Goal: Task Accomplishment & Management: Manage account settings

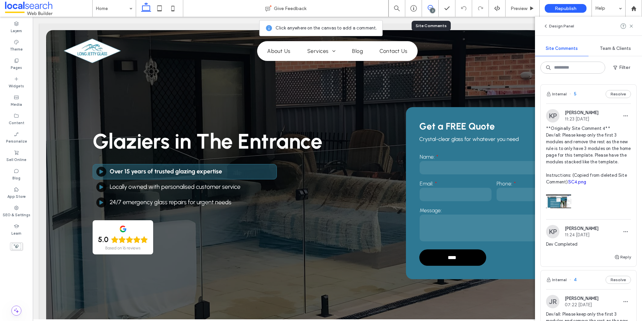
click at [572, 142] on span "**Originally Site Comment 4** Dev/all: Please keep only the first 3 modules and…" at bounding box center [588, 155] width 85 height 60
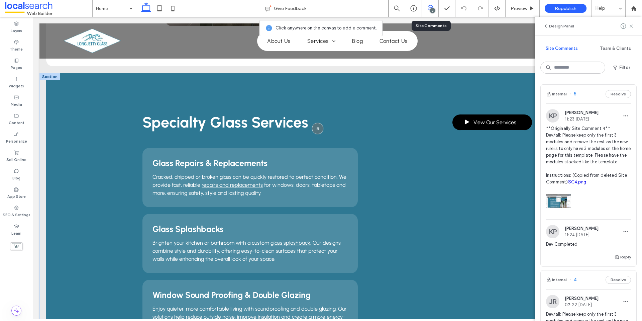
scroll to position [518, 0]
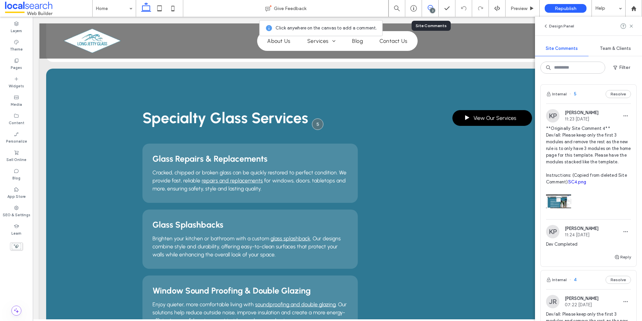
click at [568, 184] on link "SC4.png" at bounding box center [577, 181] width 18 height 5
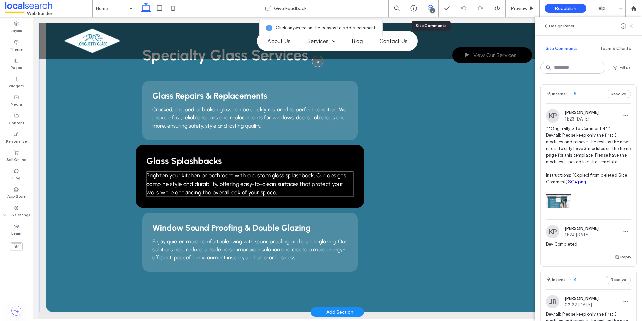
scroll to position [585, 0]
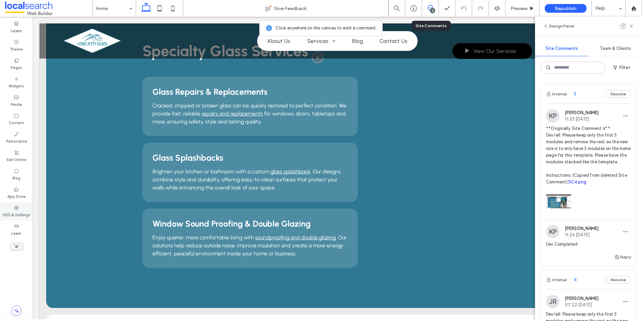
drag, startPoint x: 22, startPoint y: 200, endPoint x: 22, endPoint y: 205, distance: 4.3
click at [22, 200] on div "App Store" at bounding box center [16, 192] width 33 height 18
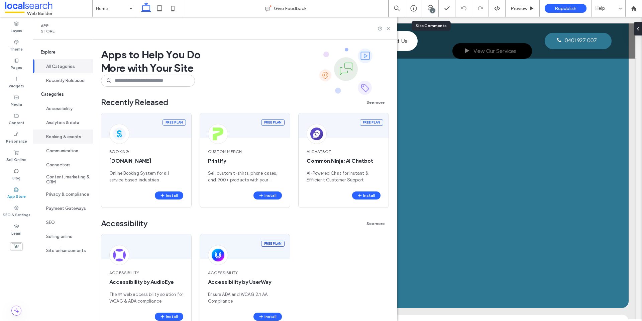
click at [22, 205] on div "SEO & Settings" at bounding box center [16, 211] width 33 height 18
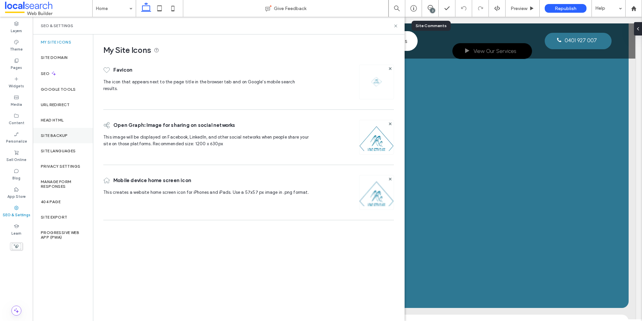
click at [75, 136] on div "Site Backup" at bounding box center [63, 135] width 60 height 15
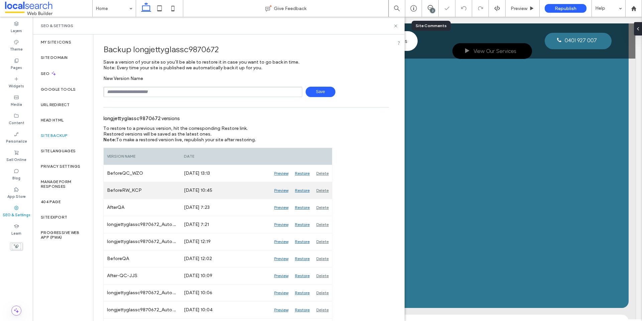
click at [277, 188] on div "Preview" at bounding box center [281, 190] width 21 height 17
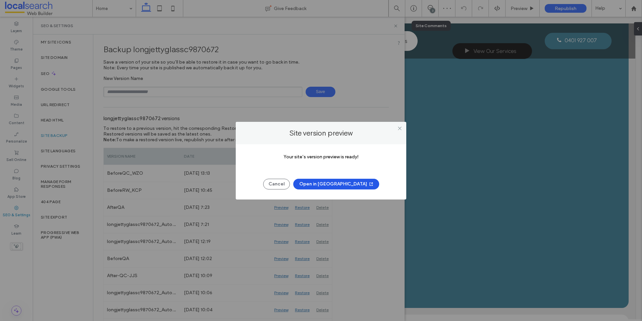
click at [323, 180] on button "Open in [GEOGRAPHIC_DATA]" at bounding box center [336, 183] width 86 height 11
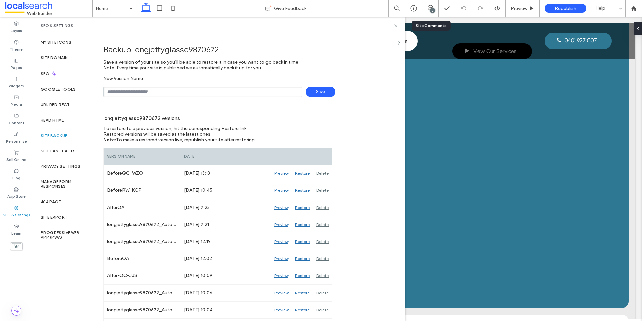
click at [397, 26] on icon at bounding box center [395, 25] width 5 height 5
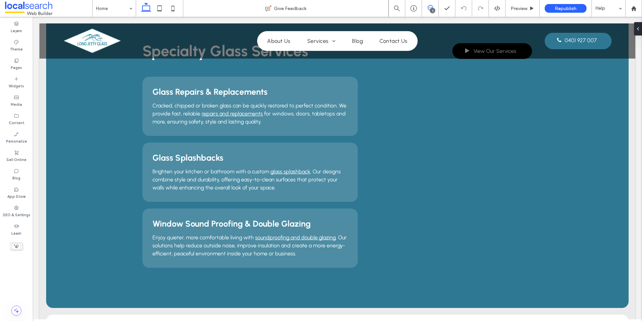
click at [432, 5] on icon at bounding box center [429, 7] width 5 height 5
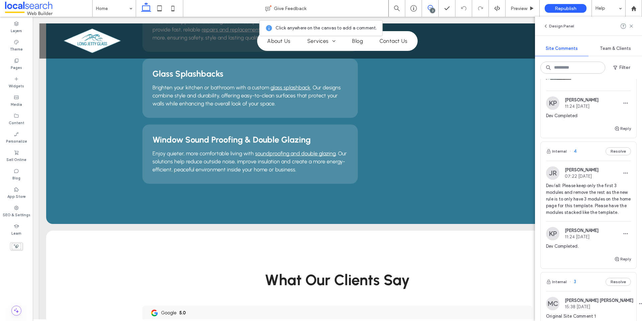
scroll to position [134, 0]
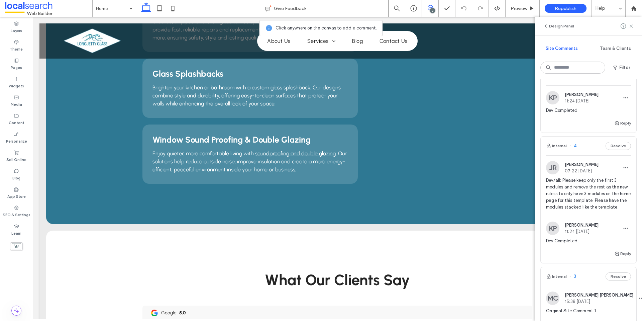
click at [587, 205] on span "Dev/all: Please keep only the first 3 modules and remove the rest as the new ru…" at bounding box center [588, 193] width 85 height 33
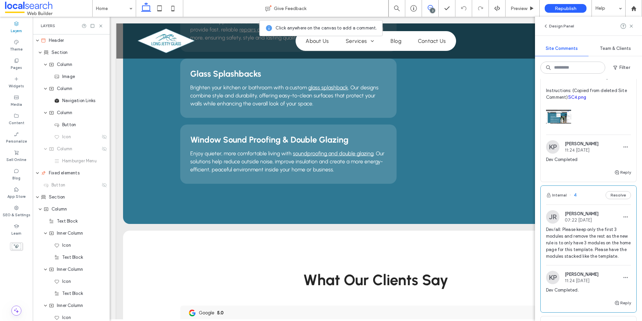
scroll to position [33, 0]
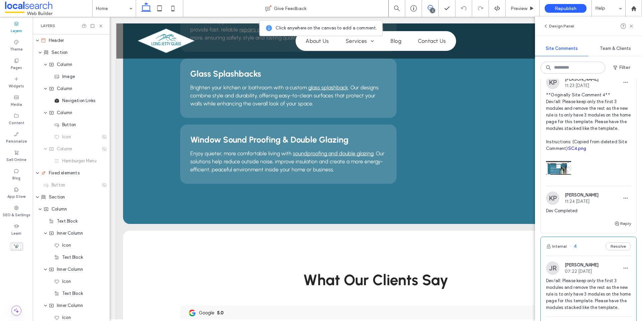
click at [580, 117] on span "**Originally Site Comment 4** Dev/all: Please keep only the first 3 modules and…" at bounding box center [588, 122] width 85 height 60
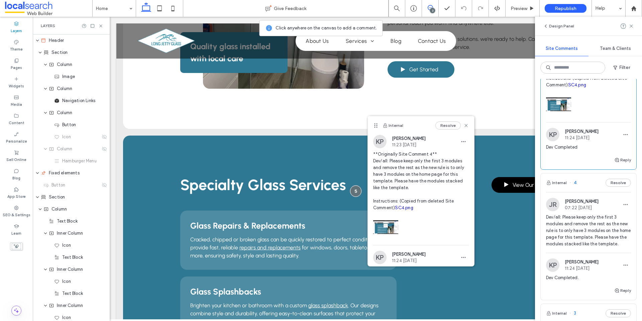
scroll to position [0, 0]
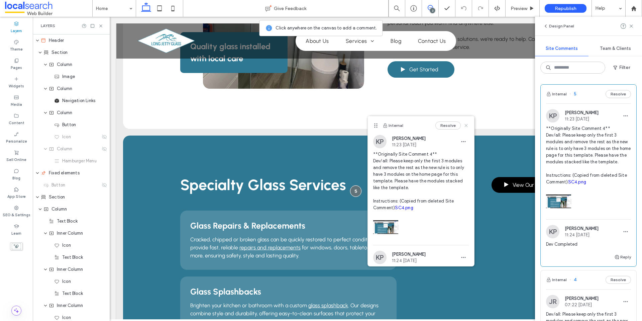
click at [463, 124] on icon at bounding box center [465, 125] width 5 height 5
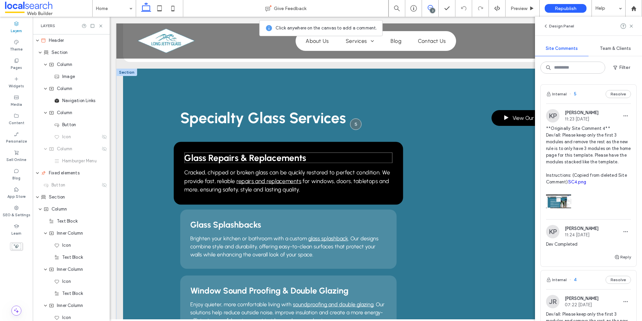
scroll to position [585, 0]
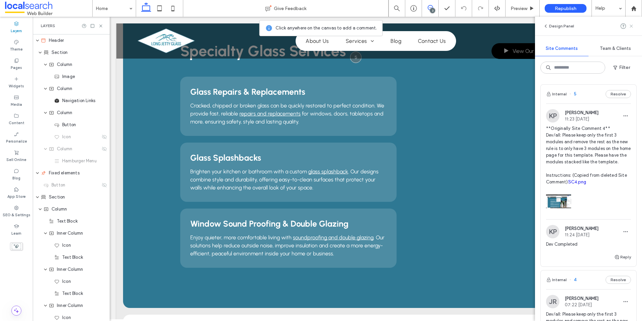
drag, startPoint x: 631, startPoint y: 31, endPoint x: 628, endPoint y: 27, distance: 4.4
click at [627, 27] on div "Design Panel" at bounding box center [588, 26] width 107 height 19
drag, startPoint x: 629, startPoint y: 25, endPoint x: 625, endPoint y: 38, distance: 13.7
click at [630, 25] on icon at bounding box center [630, 25] width 5 height 5
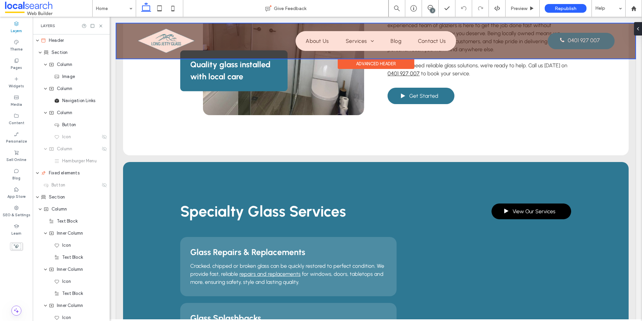
scroll to position [384, 0]
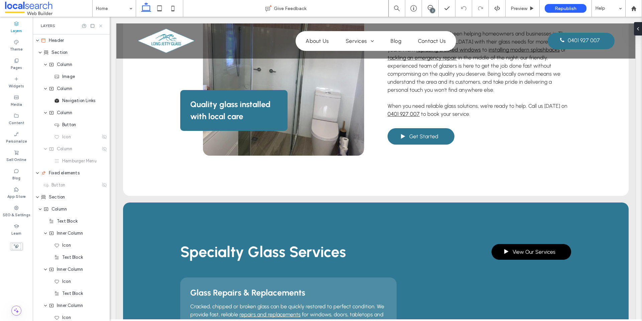
click at [99, 26] on icon at bounding box center [100, 25] width 5 height 5
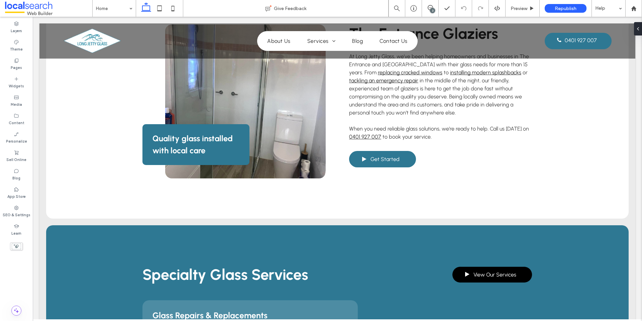
scroll to position [0, 0]
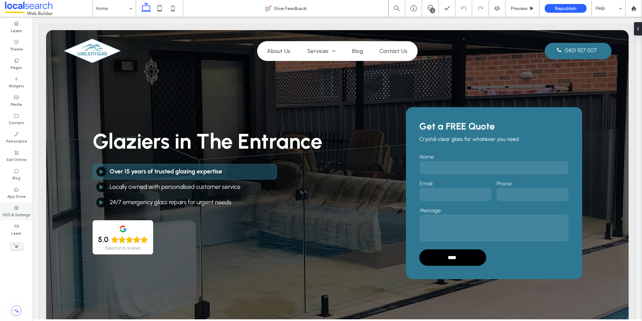
click at [20, 214] on label "SEO & Settings" at bounding box center [17, 213] width 28 height 7
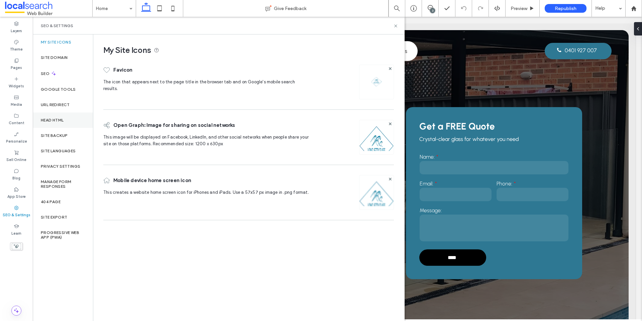
click at [70, 125] on div "Head HTML" at bounding box center [63, 119] width 60 height 15
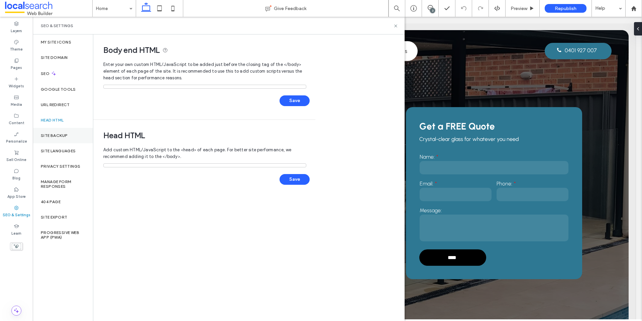
click at [72, 128] on div "Site Backup" at bounding box center [63, 135] width 60 height 15
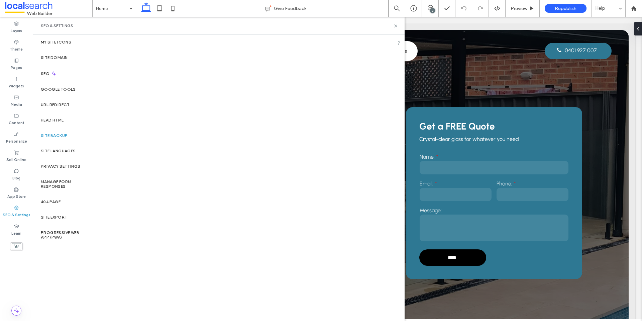
click at [74, 134] on div "Site Backup" at bounding box center [63, 135] width 60 height 15
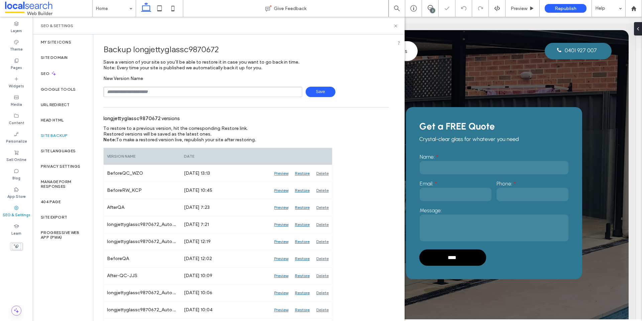
click at [134, 89] on input "text" at bounding box center [202, 92] width 199 height 10
type input "**********"
click at [321, 92] on span "Save" at bounding box center [320, 92] width 30 height 10
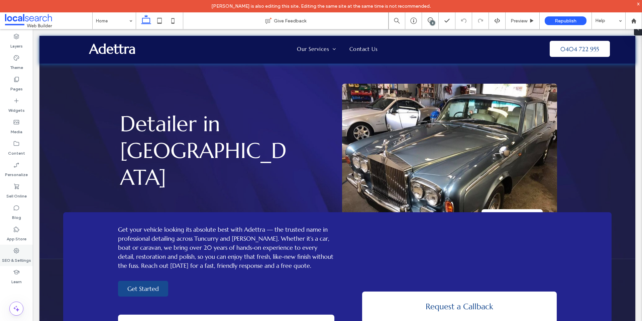
click at [13, 252] on icon at bounding box center [16, 250] width 7 height 7
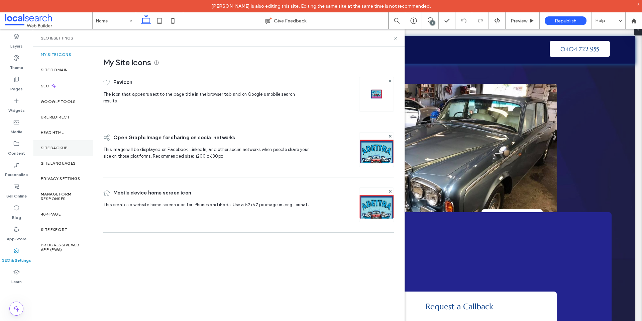
click at [66, 149] on label "Site Backup" at bounding box center [54, 147] width 27 height 5
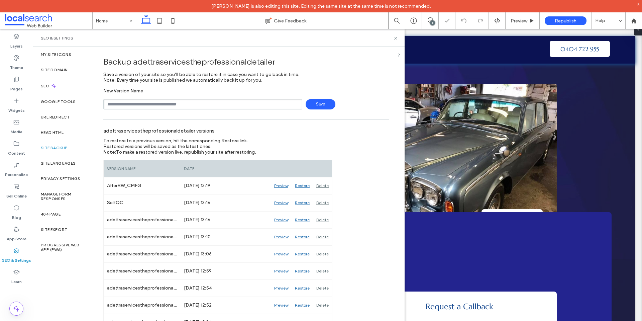
click at [157, 104] on input "text" at bounding box center [202, 104] width 199 height 10
type input "**********"
click at [310, 100] on span "Save" at bounding box center [320, 104] width 30 height 10
click at [394, 38] on icon at bounding box center [395, 38] width 5 height 5
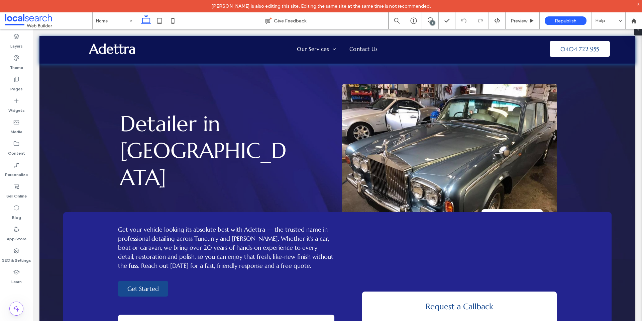
click at [432, 21] on div "8" at bounding box center [432, 22] width 5 height 5
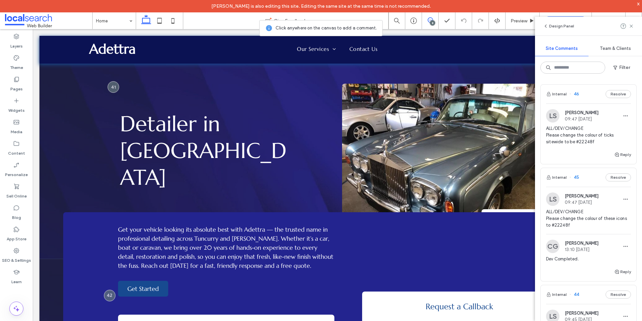
click at [576, 135] on span "ALL/DEV/CHANGE Please change the colour of ticks sitewide to be #22248f" at bounding box center [588, 135] width 85 height 20
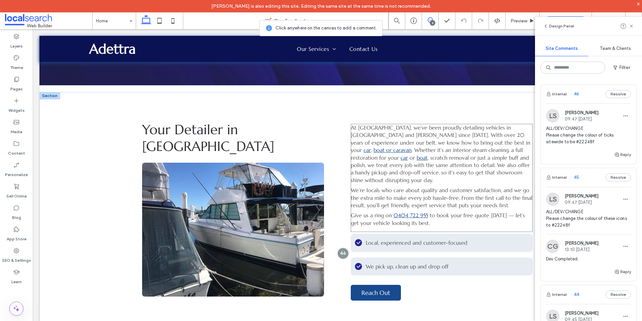
scroll to position [406, 0]
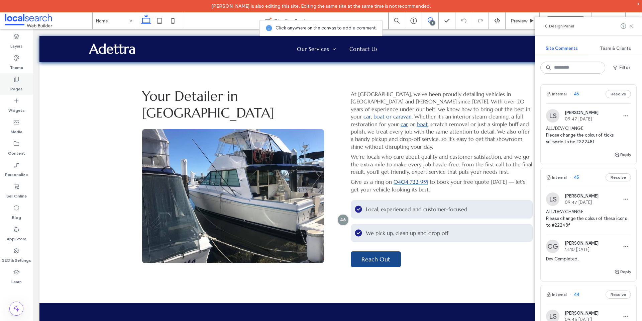
drag, startPoint x: 15, startPoint y: 62, endPoint x: 32, endPoint y: 82, distance: 25.8
click at [15, 61] on label "Theme" at bounding box center [16, 65] width 13 height 9
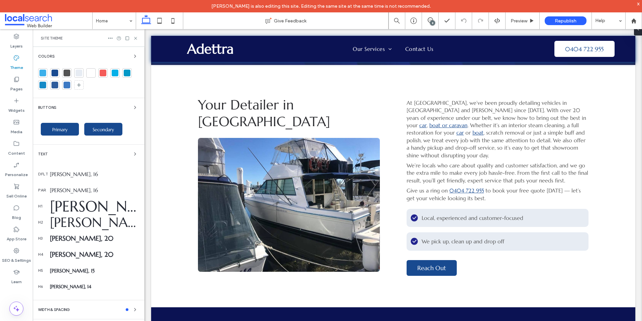
click at [55, 72] on div at bounding box center [54, 73] width 7 height 7
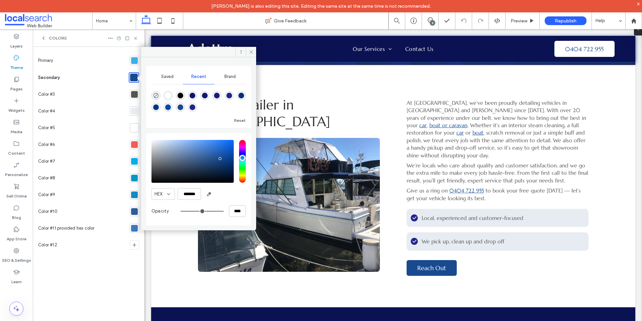
click at [134, 212] on div at bounding box center [134, 211] width 7 height 7
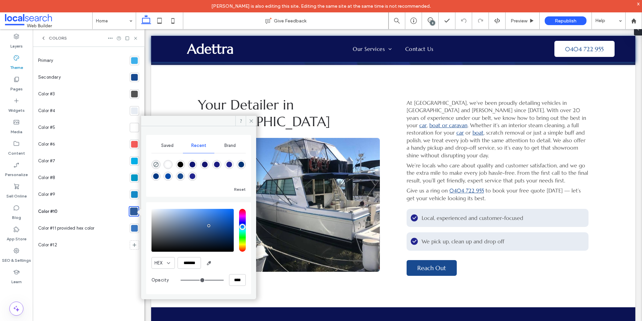
click at [135, 230] on div at bounding box center [134, 228] width 7 height 7
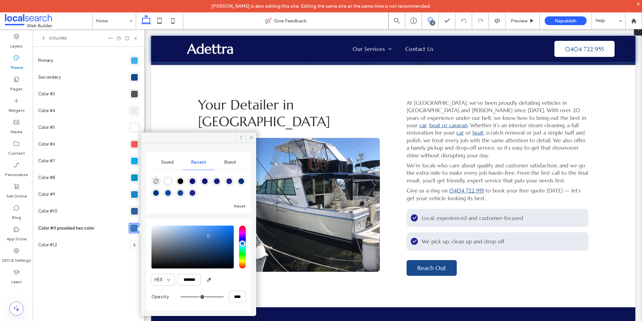
click at [431, 18] on use at bounding box center [429, 19] width 5 height 5
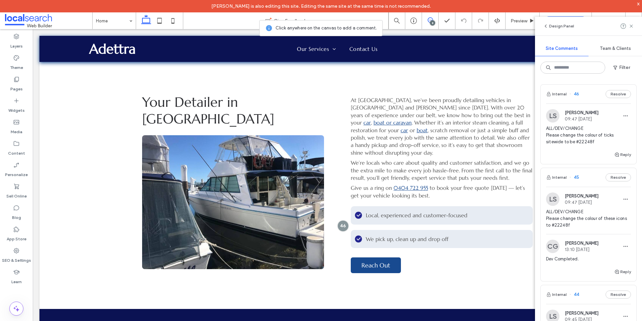
scroll to position [406, 0]
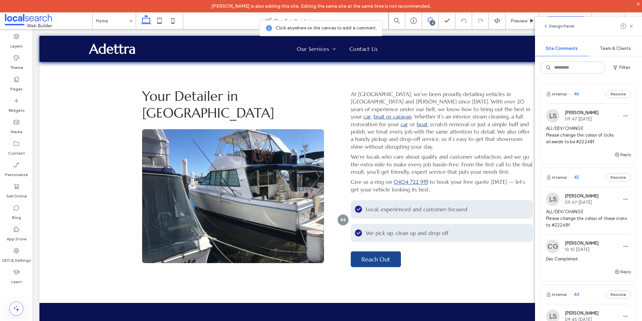
click at [583, 217] on span "ALL/DEV/CHANGE Please change the colour of these icons to #22248f" at bounding box center [588, 218] width 85 height 20
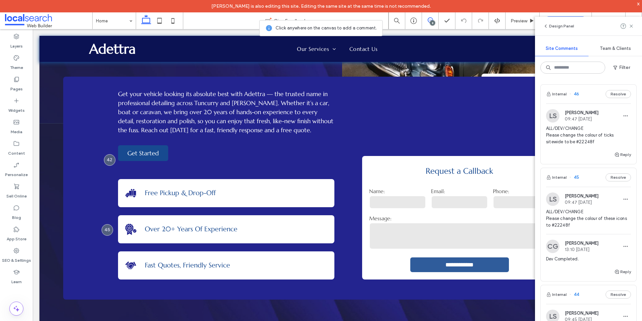
scroll to position [113, 0]
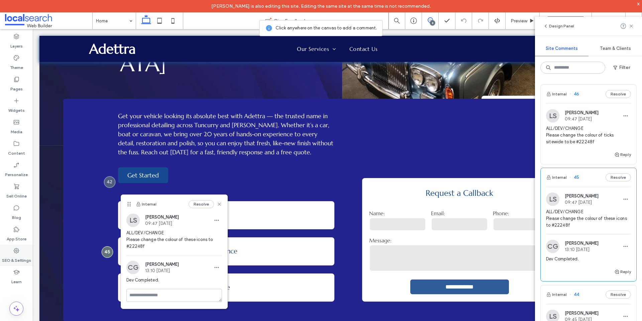
click at [14, 254] on label "SEO & Settings" at bounding box center [16, 258] width 29 height 9
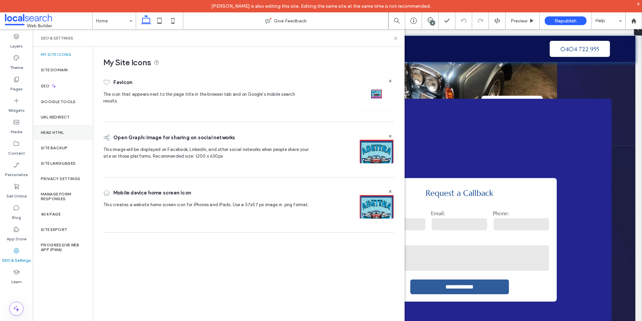
click at [74, 125] on div "Head HTML" at bounding box center [63, 132] width 60 height 15
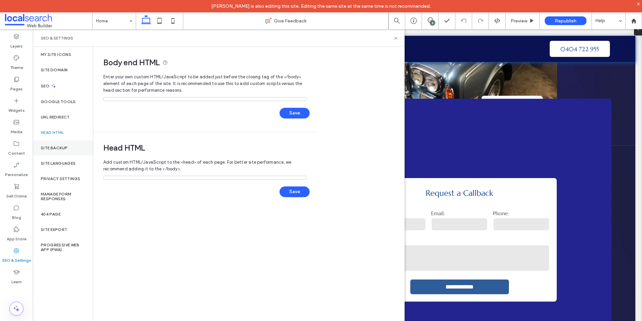
click at [73, 147] on div "Site Backup" at bounding box center [63, 147] width 60 height 15
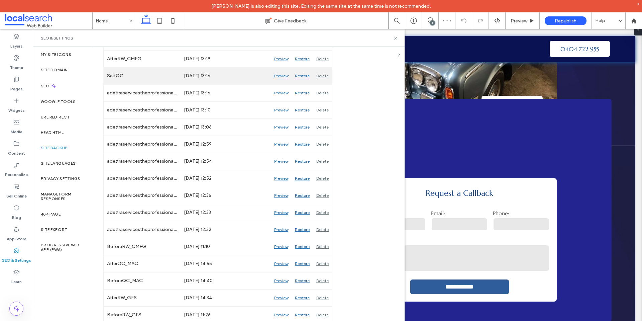
scroll to position [134, 0]
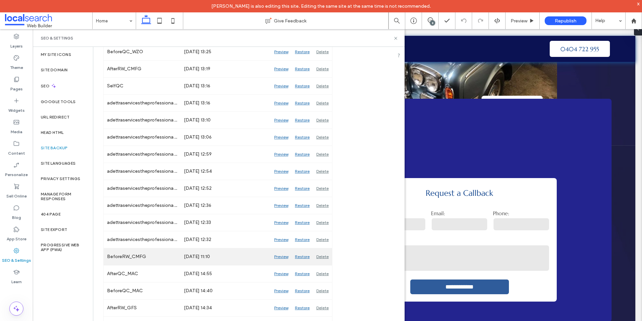
click at [276, 258] on div "Preview" at bounding box center [281, 256] width 21 height 17
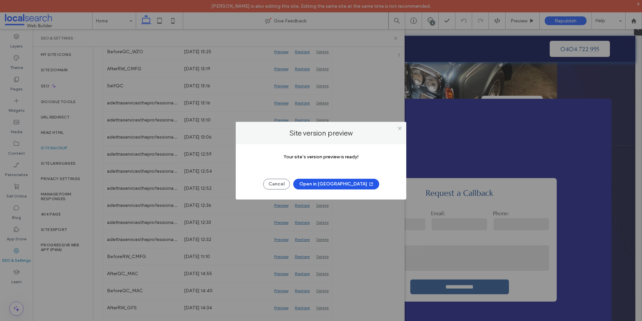
click at [329, 186] on button "Open in [GEOGRAPHIC_DATA]" at bounding box center [336, 183] width 86 height 11
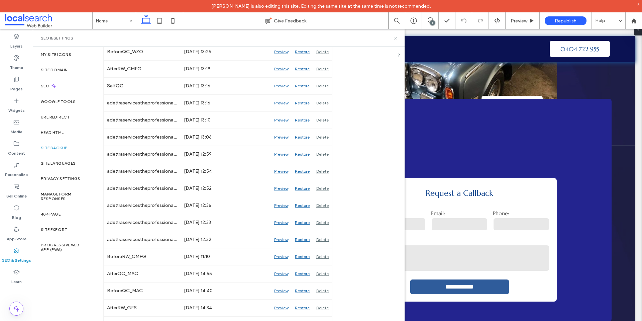
click at [394, 38] on icon at bounding box center [395, 38] width 5 height 5
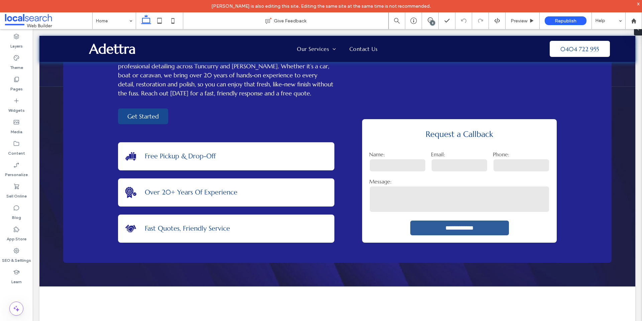
scroll to position [247, 0]
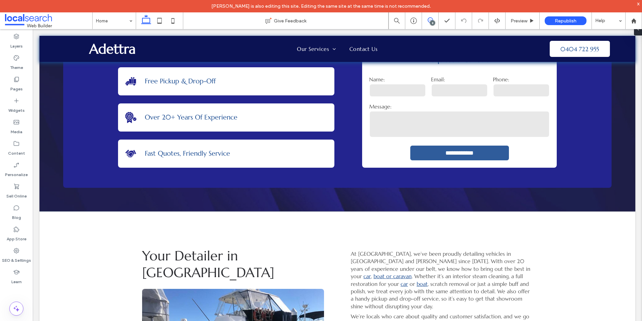
click at [432, 20] on icon at bounding box center [429, 19] width 5 height 5
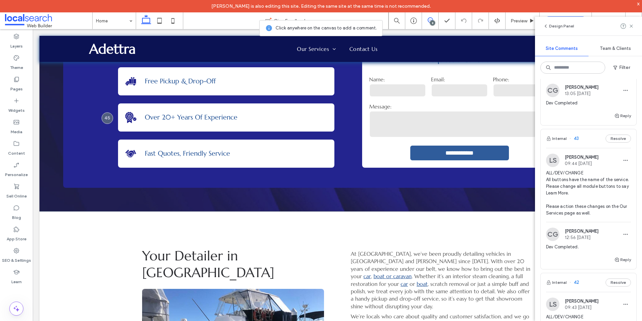
scroll to position [301, 0]
click at [578, 182] on span "ALL/DEV/CHANGE All buttons have the name of the service. Please change all modu…" at bounding box center [588, 191] width 85 height 47
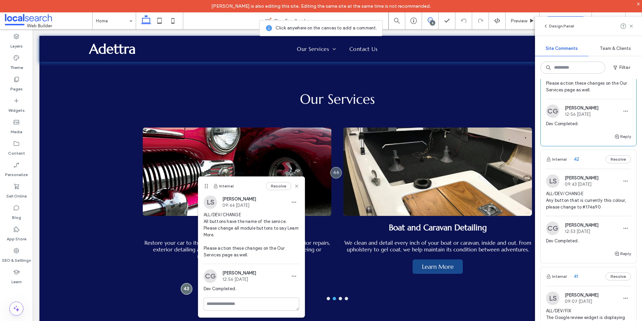
scroll to position [434, 0]
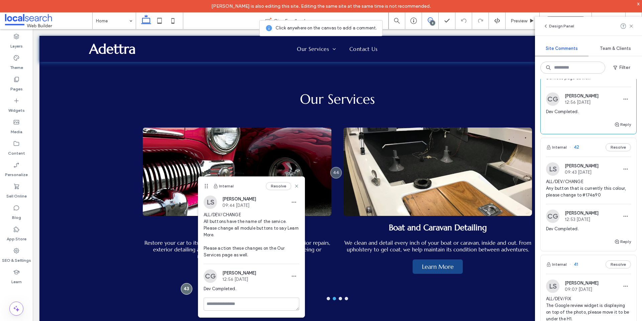
click at [585, 189] on span "ALL/DEV/CHANGE Any button that is currently this colour, please change to #174a…" at bounding box center [588, 188] width 85 height 20
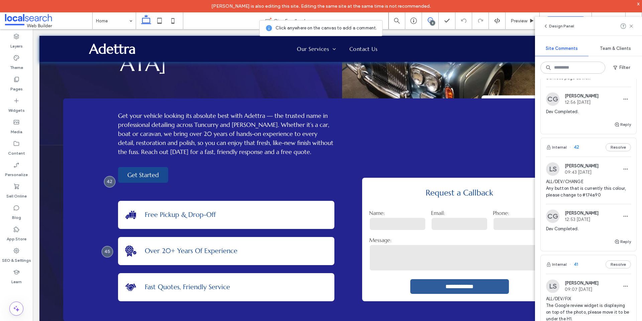
scroll to position [113, 0]
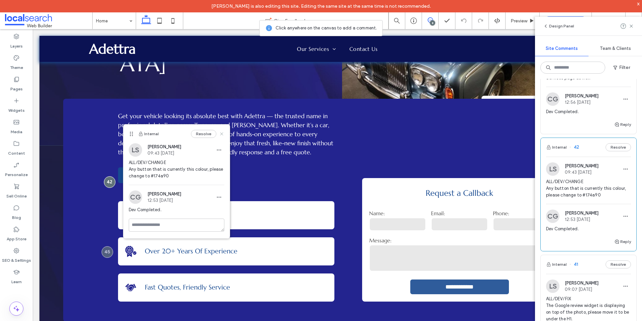
click at [222, 134] on icon at bounding box center [221, 133] width 5 height 5
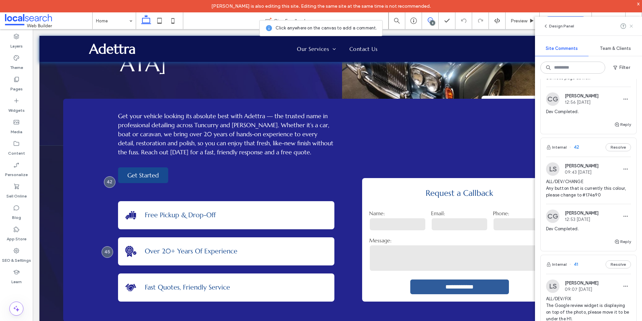
click at [631, 24] on icon at bounding box center [630, 25] width 5 height 5
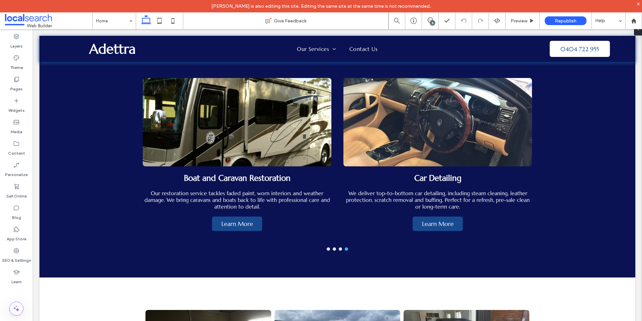
scroll to position [609, 0]
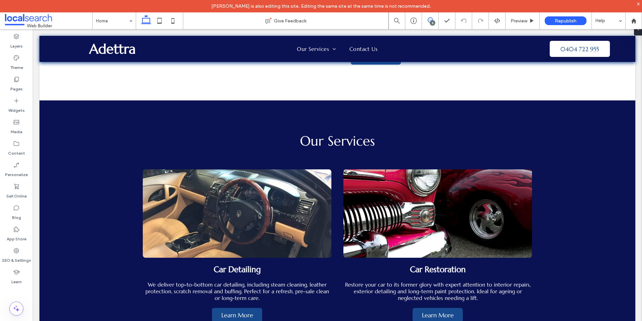
click at [428, 19] on use at bounding box center [429, 19] width 5 height 5
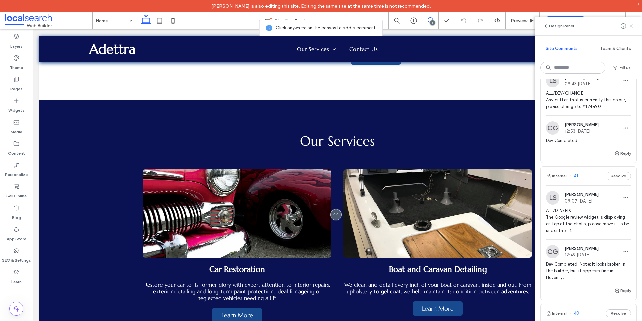
scroll to position [535, 0]
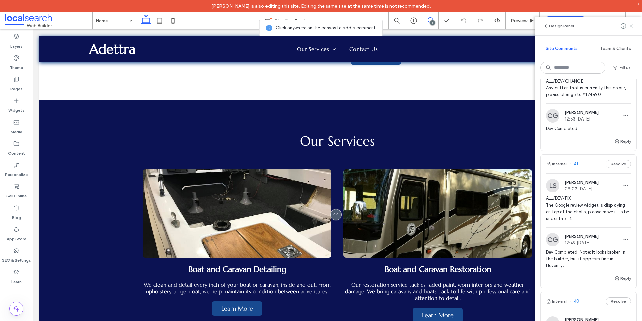
click at [578, 211] on span "ALL/DEV/FIX The Google review widget is displaying on top of the photo, please …" at bounding box center [588, 208] width 85 height 27
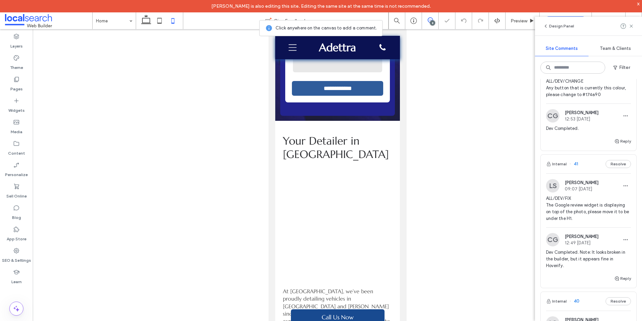
scroll to position [0, 0]
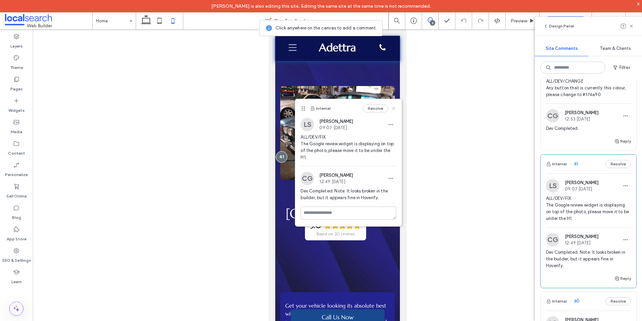
click at [391, 109] on icon at bounding box center [393, 108] width 5 height 5
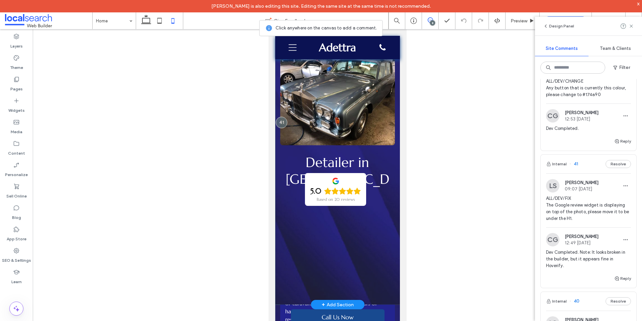
scroll to position [33, 0]
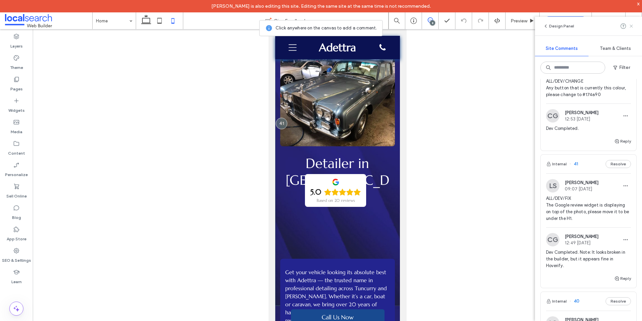
click at [631, 26] on use at bounding box center [630, 25] width 3 height 3
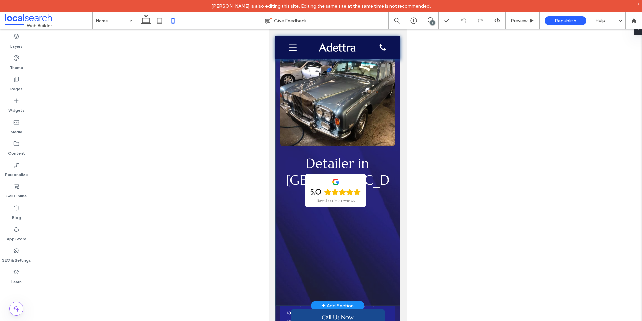
click at [350, 185] on div "5.0 Based on 20 reviews" at bounding box center [334, 190] width 61 height 33
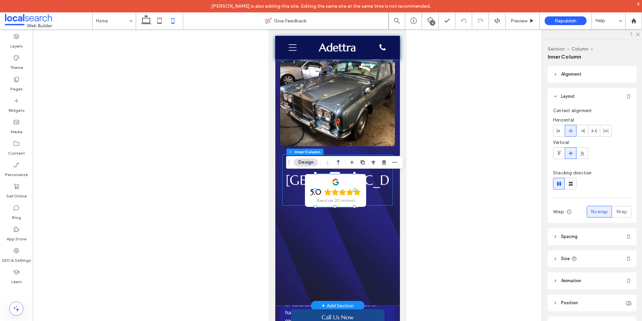
click at [380, 173] on h1 "Detailer in [GEOGRAPHIC_DATA]" at bounding box center [337, 180] width 110 height 50
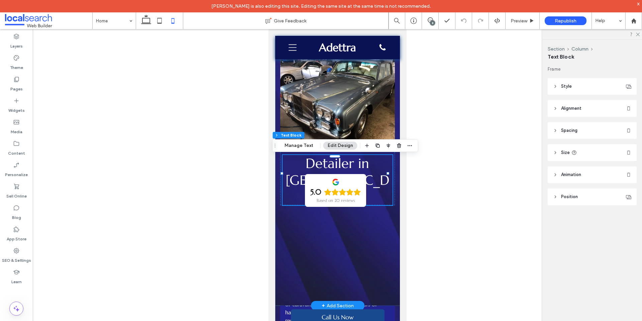
click at [307, 240] on div "Detailer in [GEOGRAPHIC_DATA] 5.0 Based on 20 reviews" at bounding box center [337, 153] width 125 height 303
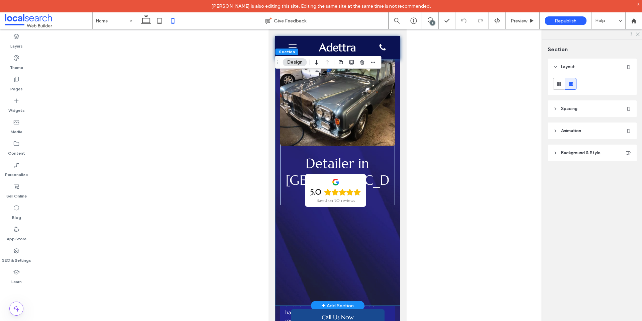
click at [346, 192] on icon "Rating: 5.0 out of 5" at bounding box center [349, 191] width 7 height 7
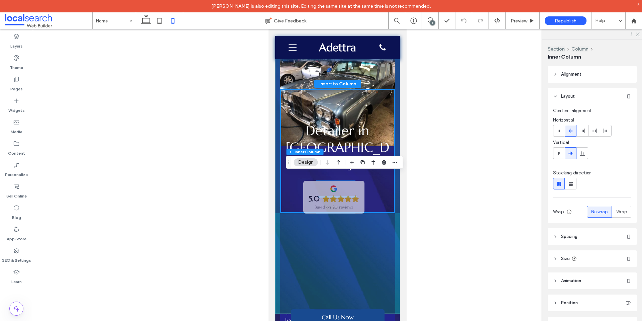
drag, startPoint x: 333, startPoint y: 174, endPoint x: 334, endPoint y: 181, distance: 7.4
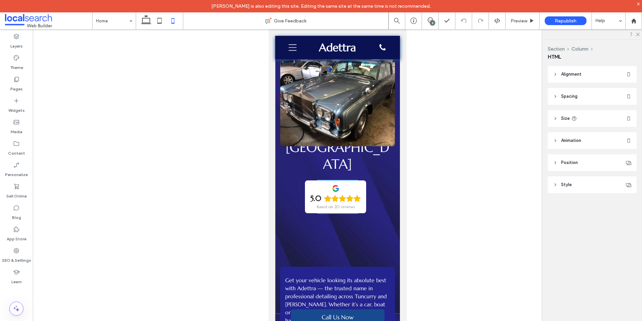
type input "**"
type input "****"
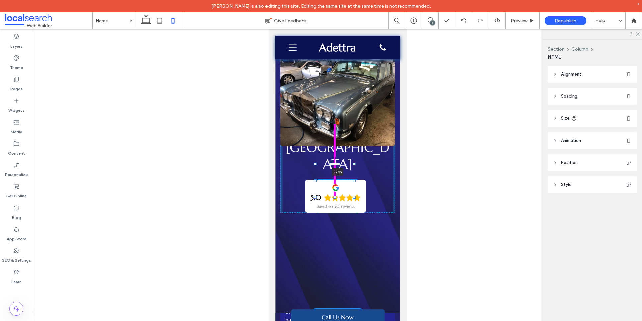
drag, startPoint x: 335, startPoint y: 165, endPoint x: 343, endPoint y: 164, distance: 8.4
click at [343, 164] on div "Detailer in [GEOGRAPHIC_DATA] 5.0 Based on 20 reviews -2px" at bounding box center [337, 157] width 125 height 310
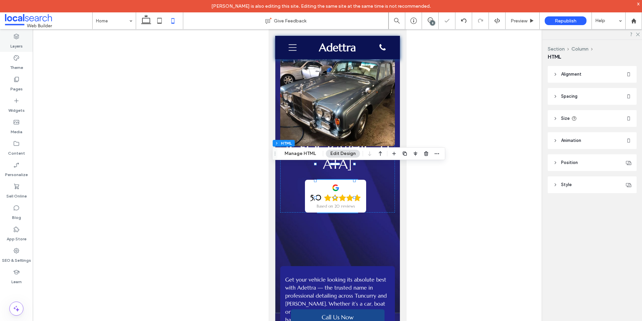
click at [16, 38] on icon at bounding box center [16, 36] width 7 height 7
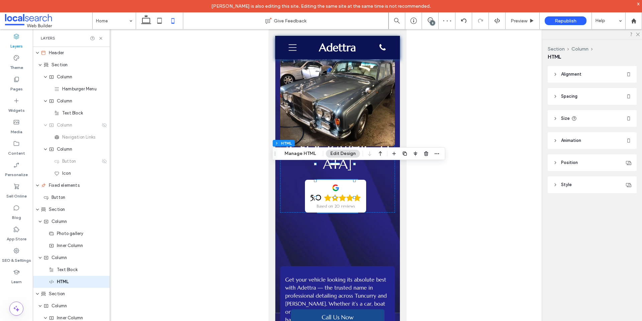
scroll to position [92, 0]
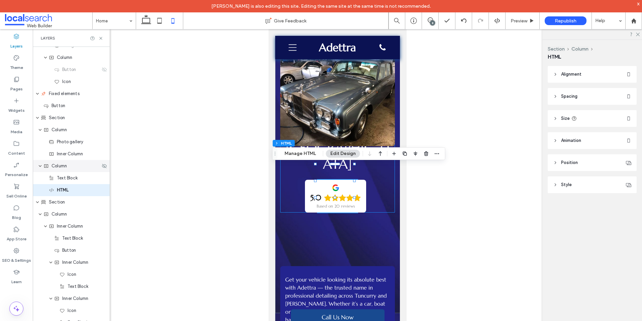
click at [83, 170] on div "Column" at bounding box center [71, 166] width 77 height 12
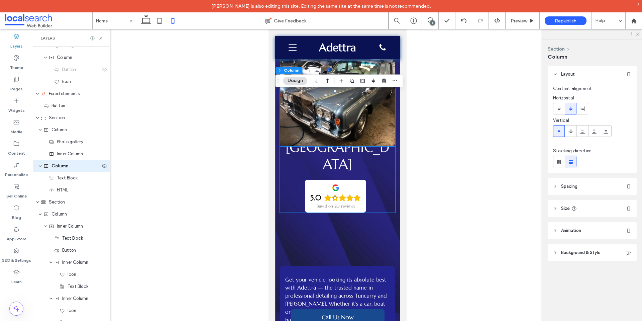
scroll to position [68, 0]
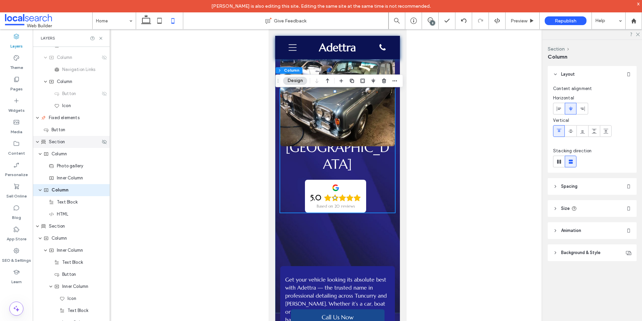
click at [70, 144] on div "Section" at bounding box center [70, 141] width 59 height 7
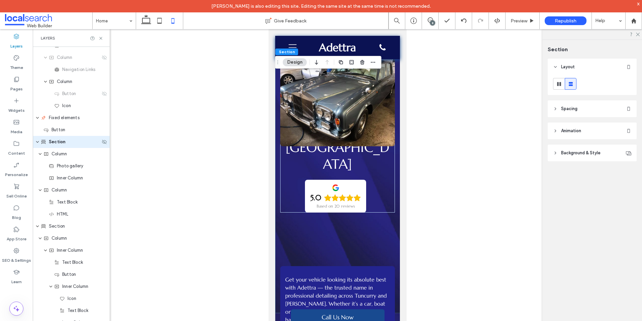
scroll to position [19, 0]
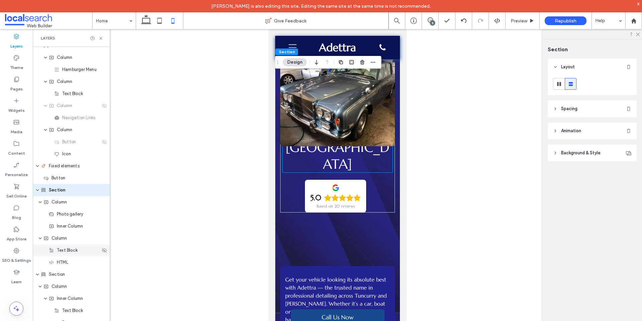
click at [71, 251] on span "Text Block" at bounding box center [67, 250] width 21 height 7
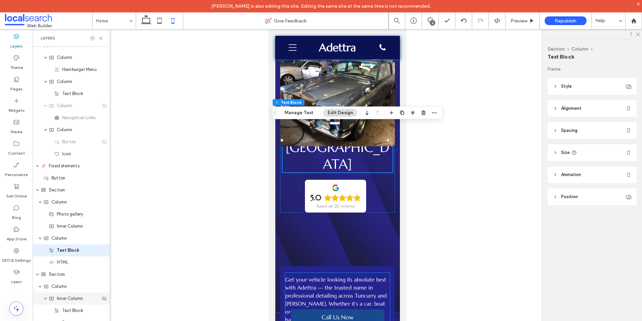
scroll to position [80, 0]
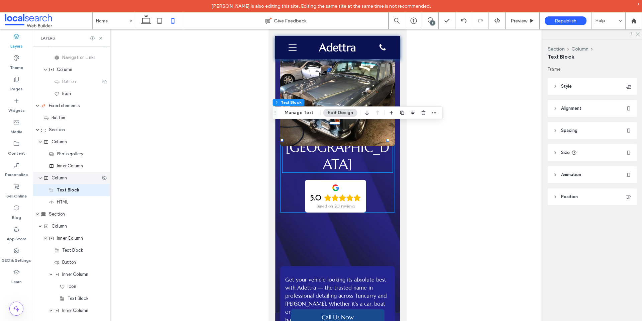
click at [64, 179] on span "Column" at bounding box center [58, 177] width 15 height 7
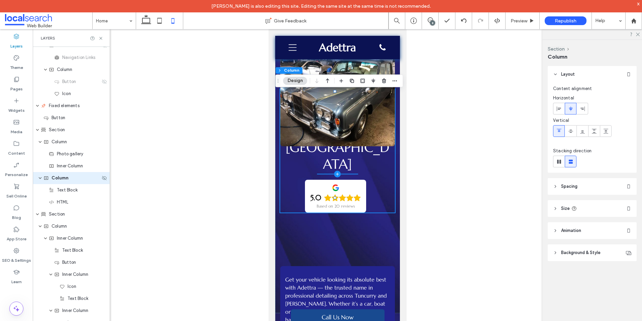
scroll to position [68, 0]
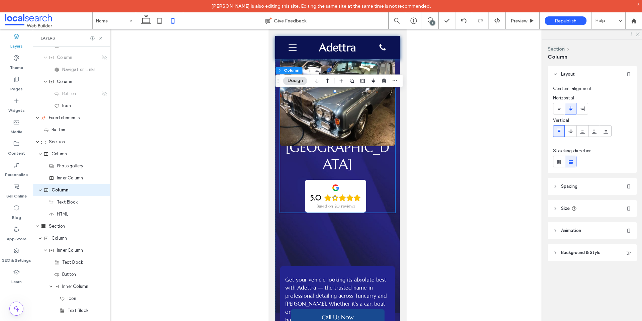
click at [586, 187] on header "Spacing" at bounding box center [591, 186] width 89 height 17
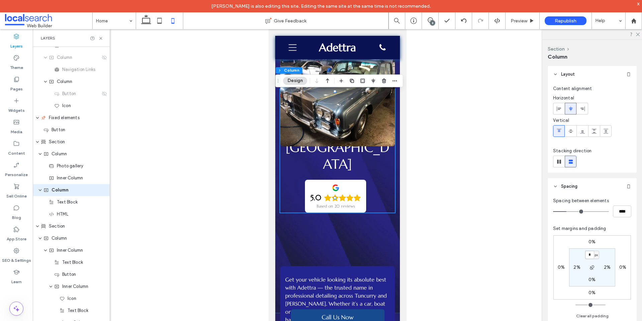
click at [590, 258] on input "*" at bounding box center [589, 254] width 9 height 8
click at [596, 254] on span "px" at bounding box center [596, 254] width 3 height 7
drag, startPoint x: 595, startPoint y: 276, endPoint x: 594, endPoint y: 252, distance: 23.8
click at [596, 276] on div "%" at bounding box center [593, 276] width 9 height 12
click at [592, 242] on label "0%" at bounding box center [591, 242] width 7 height 6
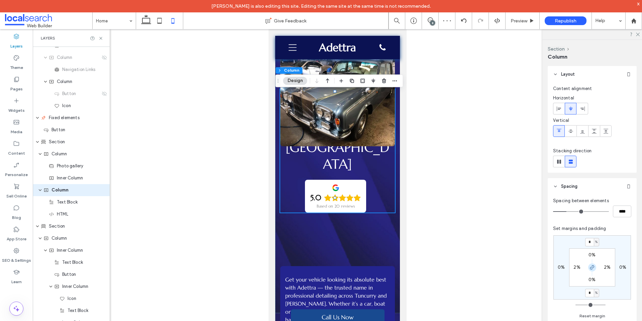
click at [592, 265] on icon "button" at bounding box center [591, 266] width 5 height 5
click at [592, 243] on input "*" at bounding box center [589, 242] width 9 height 8
type input "*"
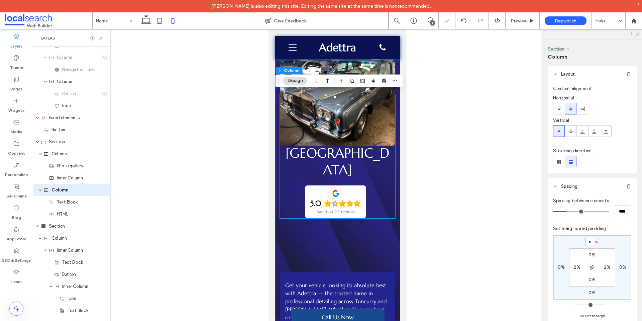
drag, startPoint x: 589, startPoint y: 241, endPoint x: 583, endPoint y: 240, distance: 6.1
click at [584, 241] on div "* %" at bounding box center [591, 242] width 15 height 8
type input "**"
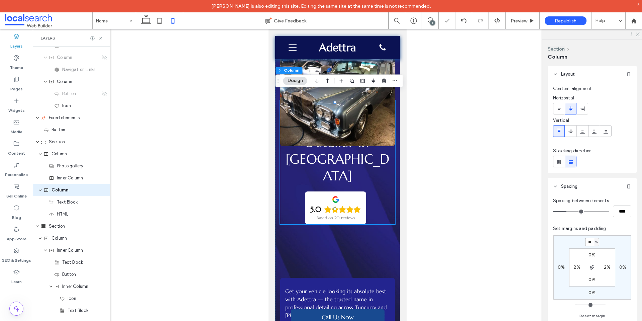
drag, startPoint x: 589, startPoint y: 242, endPoint x: 578, endPoint y: 242, distance: 11.4
click at [578, 242] on div "** % 0% 0% 0% 0% 2% 0% 2%" at bounding box center [592, 267] width 78 height 64
type input "**"
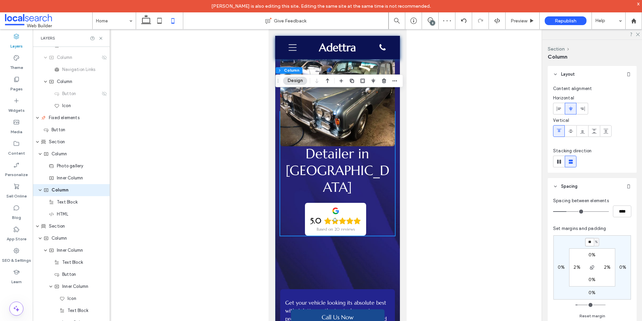
type input "**"
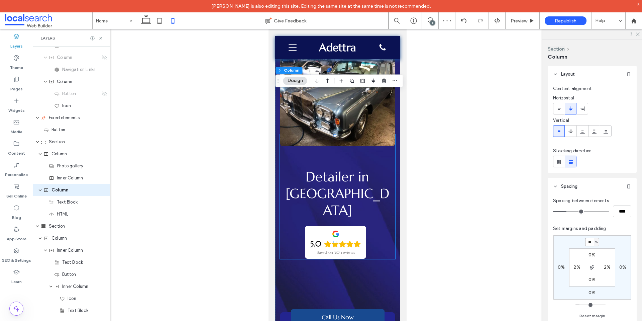
type input "**"
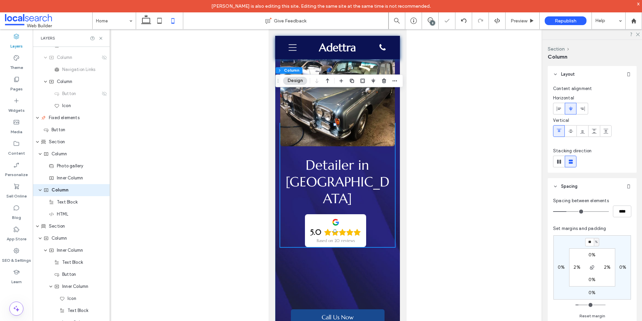
click at [387, 251] on div "Detailer in [GEOGRAPHIC_DATA] 5.0 Based on 20 reviews" at bounding box center [337, 174] width 125 height 345
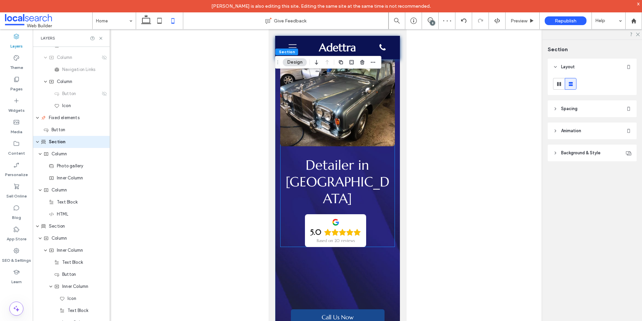
click at [379, 225] on div "Detailer in [GEOGRAPHIC_DATA] 5.0 Based on 20 reviews" at bounding box center [337, 185] width 115 height 124
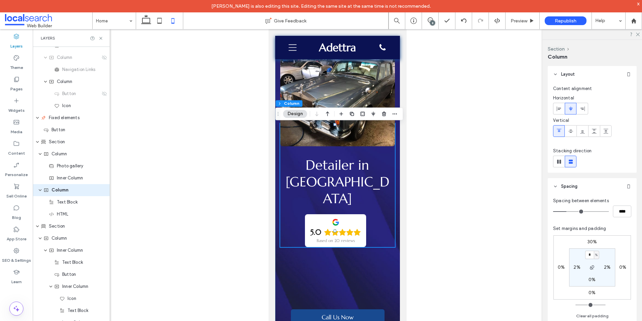
click at [336, 263] on div "Detailer in [GEOGRAPHIC_DATA] 5.0 Based on 20 reviews" at bounding box center [337, 174] width 125 height 345
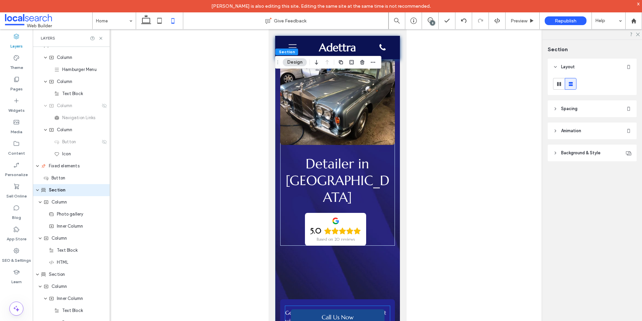
scroll to position [134, 0]
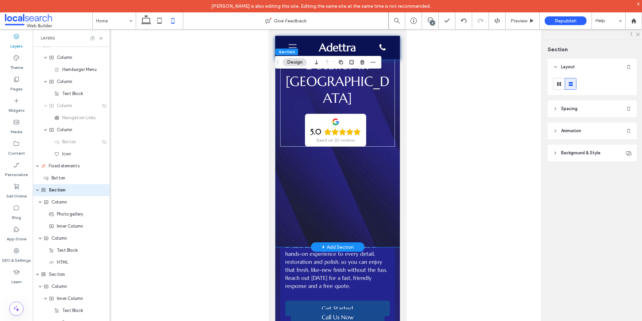
click at [391, 221] on div "Detailer in [GEOGRAPHIC_DATA] 5.0 Based on 20 reviews" at bounding box center [337, 74] width 125 height 345
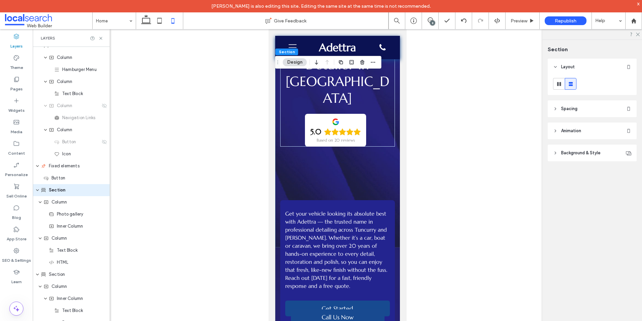
click at [582, 105] on header "Spacing" at bounding box center [591, 108] width 89 height 17
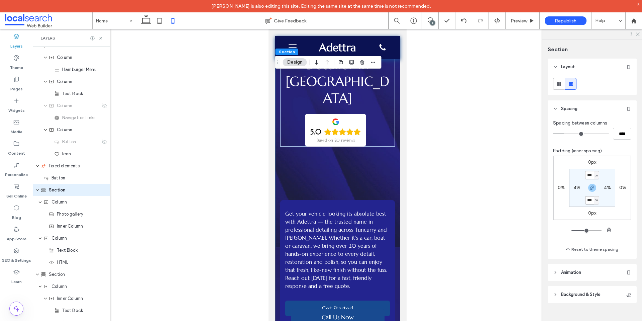
click at [587, 200] on input "***" at bounding box center [589, 200] width 9 height 8
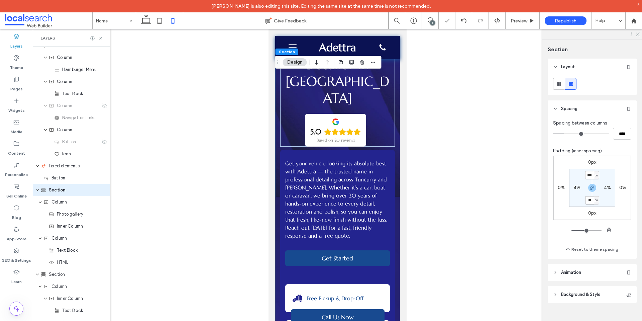
type input "*"
type input "***"
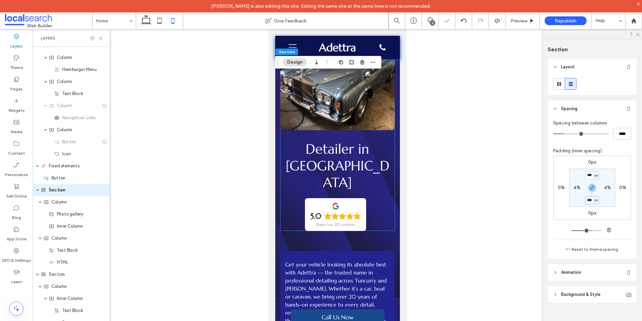
scroll to position [0, 0]
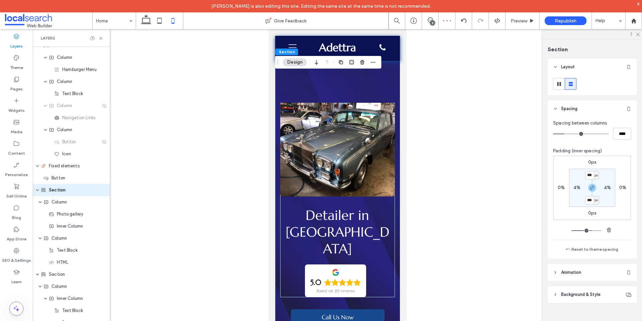
click at [371, 87] on div "Detailer in [GEOGRAPHIC_DATA] 5.0 Based on 20 reviews" at bounding box center [337, 200] width 125 height 328
click at [386, 83] on div "Detailer in [GEOGRAPHIC_DATA] 5.0 Based on 20 reviews" at bounding box center [337, 200] width 125 height 328
click at [589, 175] on input "***" at bounding box center [589, 175] width 9 height 8
drag, startPoint x: 589, startPoint y: 187, endPoint x: 590, endPoint y: 179, distance: 8.1
click at [589, 186] on span "button" at bounding box center [592, 187] width 8 height 8
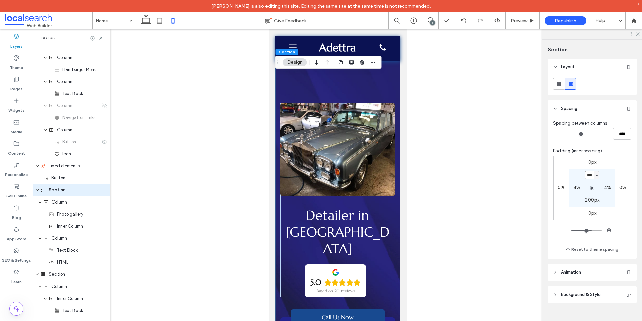
click at [589, 175] on input "***" at bounding box center [589, 175] width 9 height 8
type input "***"
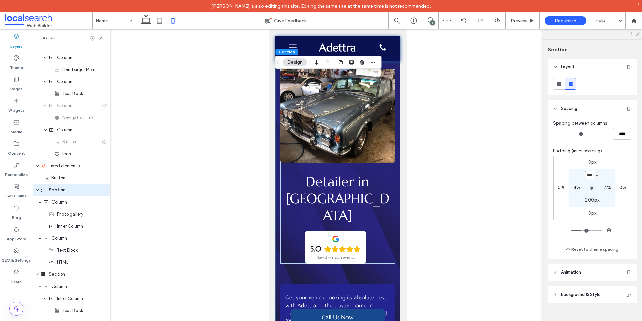
type input "***"
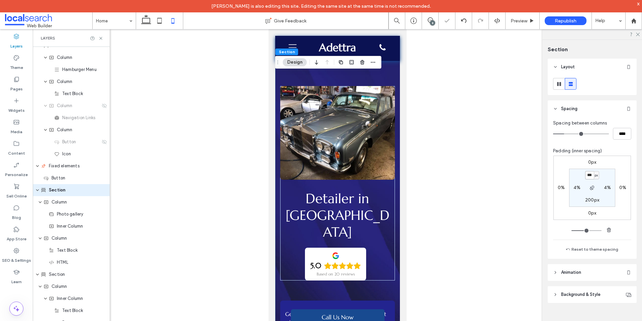
type input "***"
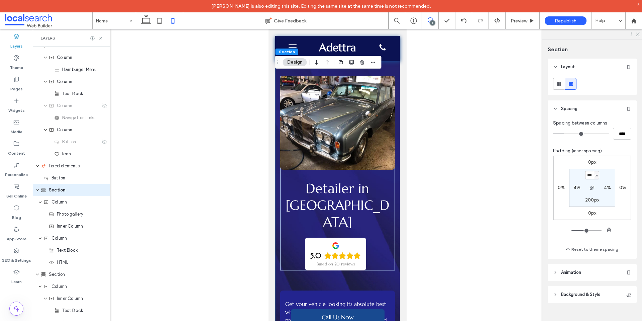
click at [434, 20] on span at bounding box center [430, 19] width 16 height 5
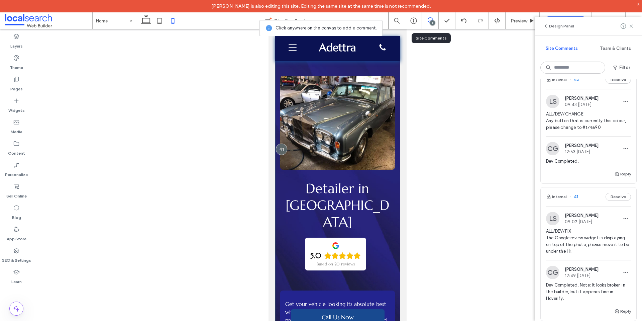
scroll to position [501, 0]
click at [571, 110] on div "LS [PERSON_NAME] 09:43 [DATE] ALL/DEV/CHANGE Any button that is currently this …" at bounding box center [588, 115] width 85 height 41
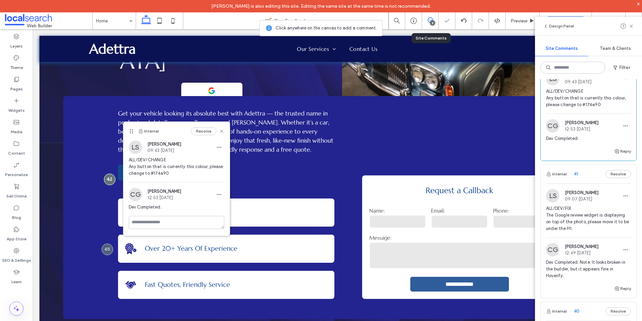
scroll to position [535, 0]
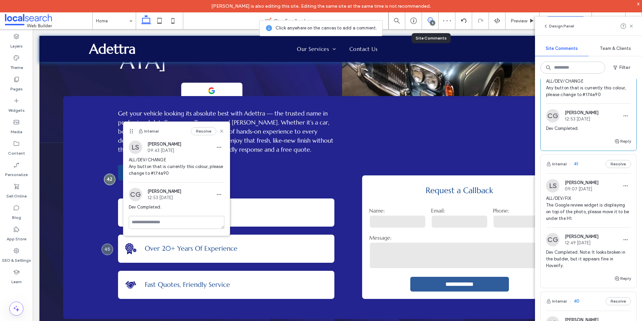
click at [580, 205] on span "ALL/DEV/FIX The Google review widget is displaying on top of the photo, please …" at bounding box center [588, 208] width 85 height 27
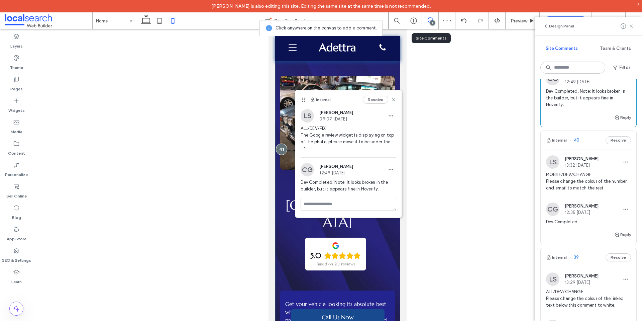
scroll to position [702, 0]
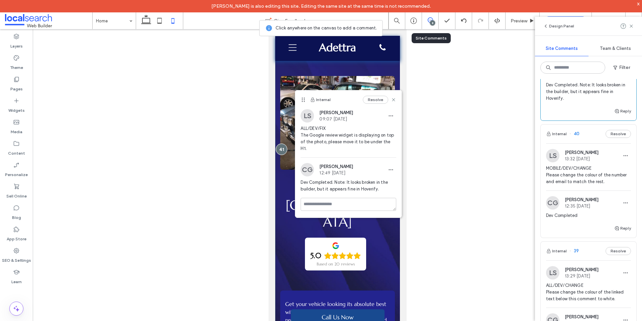
click at [571, 176] on span "MOBILE/DEV/CHANGE Please change the colour of the number and email to match the…" at bounding box center [588, 175] width 85 height 20
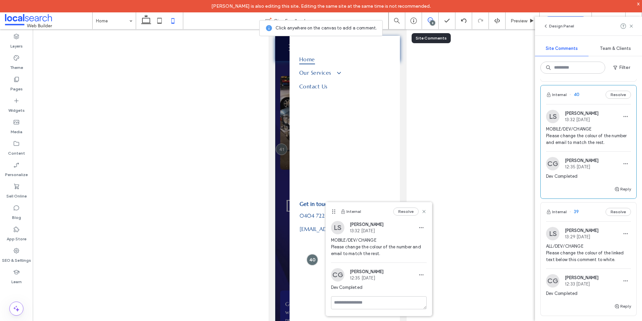
scroll to position [802, 0]
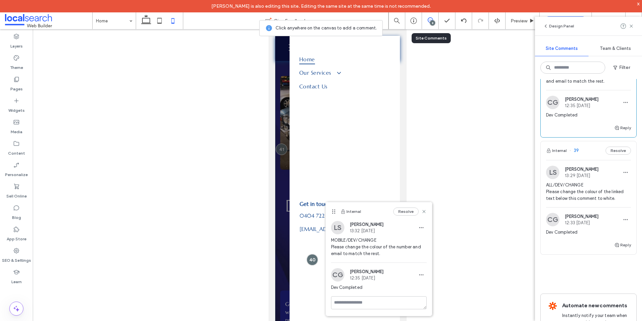
click at [580, 190] on span "ALL/DEV/CHANGE Please change the colour of the linked text below this comment t…" at bounding box center [588, 191] width 85 height 20
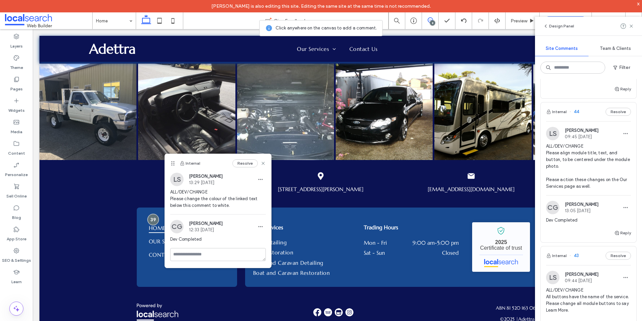
scroll to position [180, 0]
click at [558, 166] on span "ALL/DEV/CHANGE Please align module title, text, and button, to be centered unde…" at bounding box center [588, 168] width 85 height 47
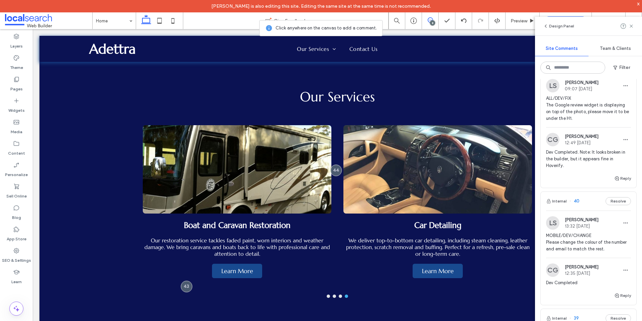
scroll to position [568, 0]
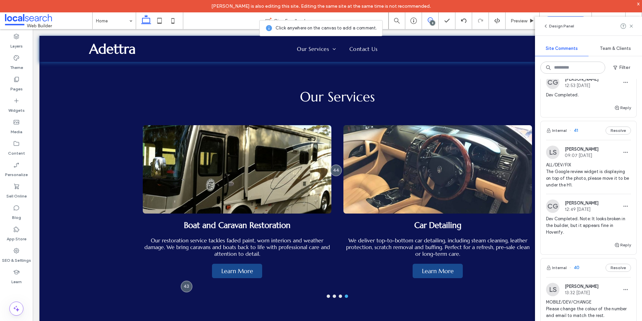
click at [573, 179] on span "ALL/DEV/FIX The Google review widget is displaying on top of the photo, please …" at bounding box center [588, 174] width 85 height 27
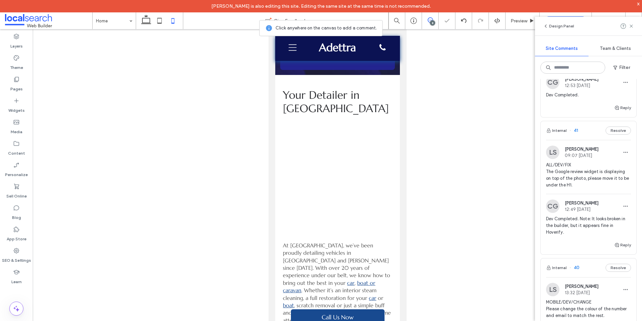
scroll to position [0, 0]
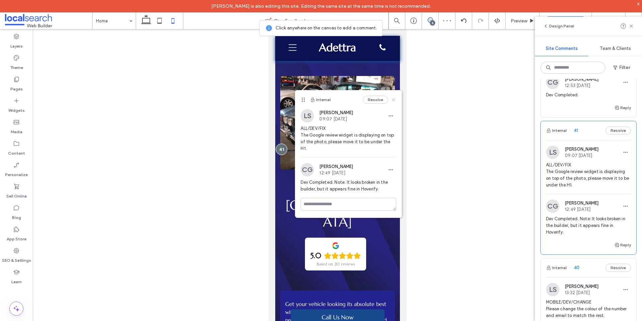
click at [394, 100] on use at bounding box center [393, 99] width 3 height 3
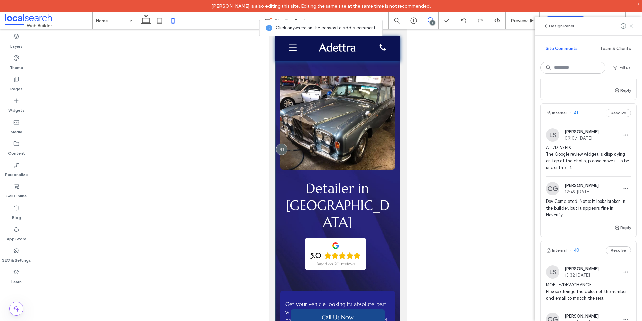
scroll to position [602, 0]
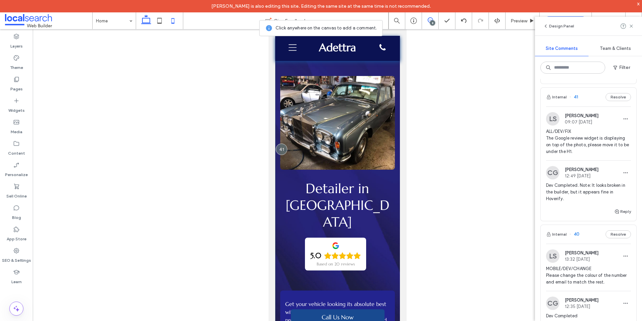
drag, startPoint x: 147, startPoint y: 20, endPoint x: 168, endPoint y: 57, distance: 42.8
click at [147, 20] on icon at bounding box center [145, 20] width 13 height 13
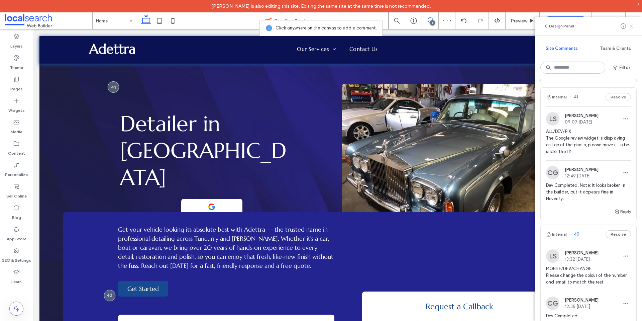
drag, startPoint x: 632, startPoint y: 26, endPoint x: 257, endPoint y: 129, distance: 389.1
click at [632, 26] on use at bounding box center [630, 25] width 3 height 3
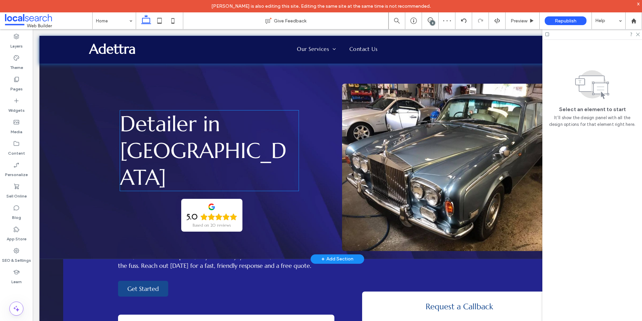
scroll to position [0, 0]
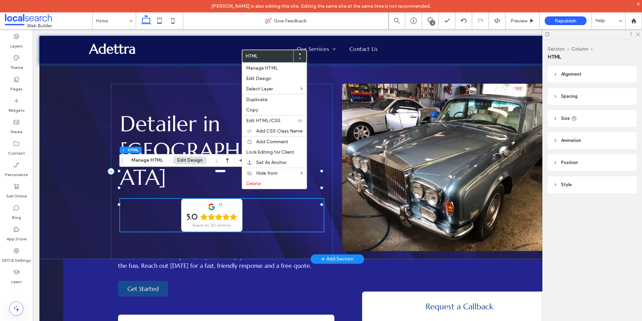
click at [144, 199] on div "5.0 Based on 20 reviews" at bounding box center [211, 215] width 183 height 33
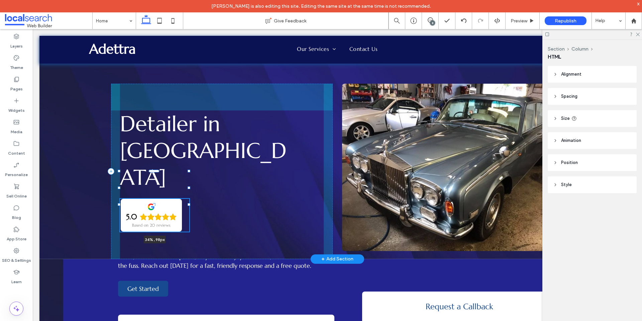
drag, startPoint x: 322, startPoint y: 188, endPoint x: 190, endPoint y: 190, distance: 132.7
click at [190, 190] on div "Detailer in [GEOGRAPHIC_DATA] 5.0 Based on 20 reviews 34% , 98px" at bounding box center [337, 147] width 596 height 223
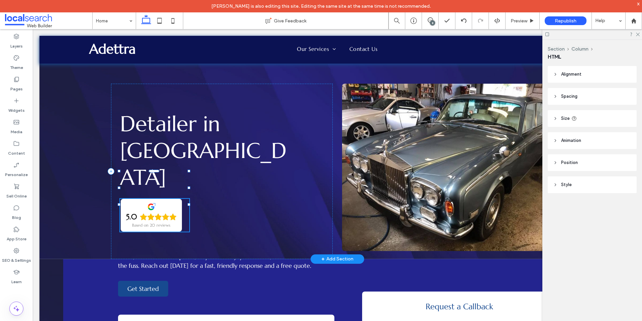
type input "**"
type input "****"
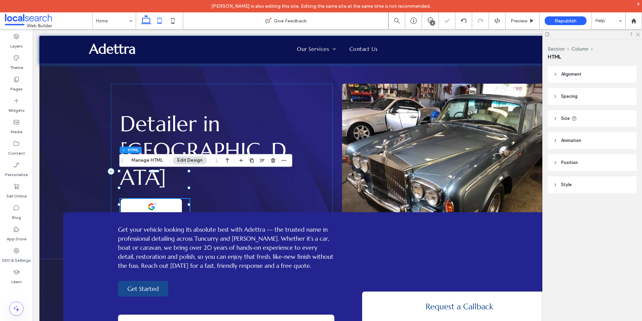
drag, startPoint x: 159, startPoint y: 22, endPoint x: 37, endPoint y: 163, distance: 186.5
click at [159, 22] on icon at bounding box center [159, 20] width 13 height 13
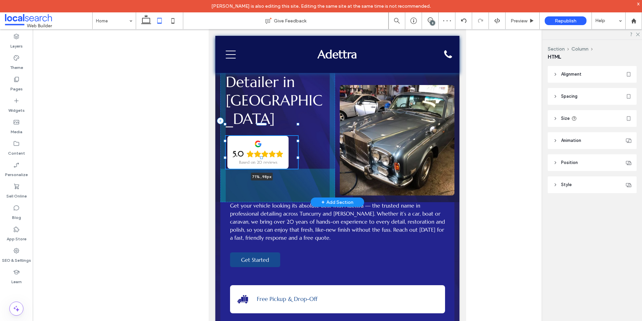
drag, startPoint x: 259, startPoint y: 142, endPoint x: 297, endPoint y: 141, distance: 37.8
click at [297, 141] on div at bounding box center [297, 140] width 3 height 3
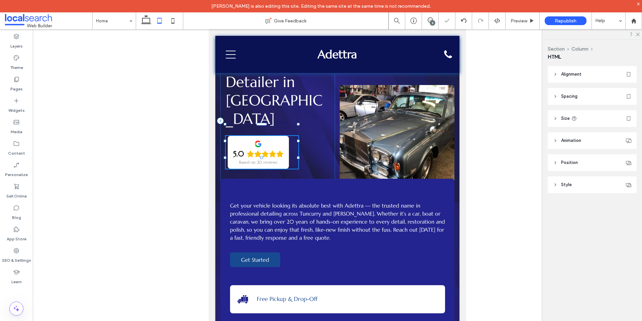
type input "**"
type input "****"
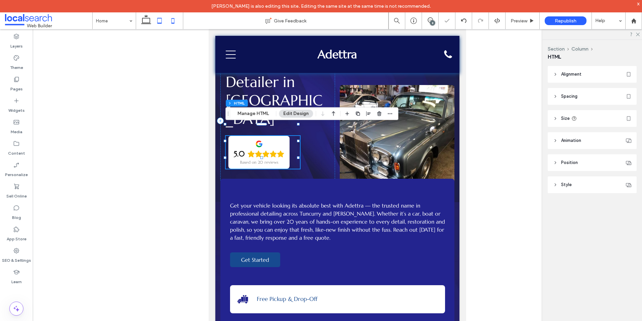
click at [172, 17] on icon at bounding box center [172, 20] width 13 height 13
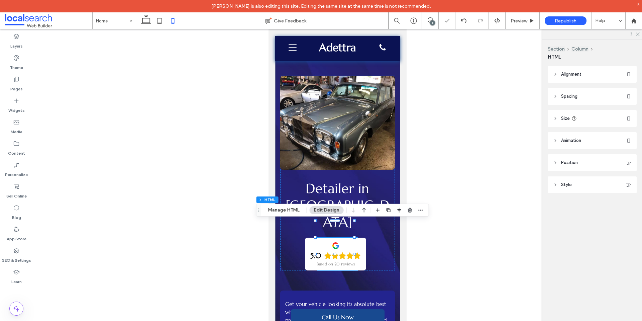
type input "**"
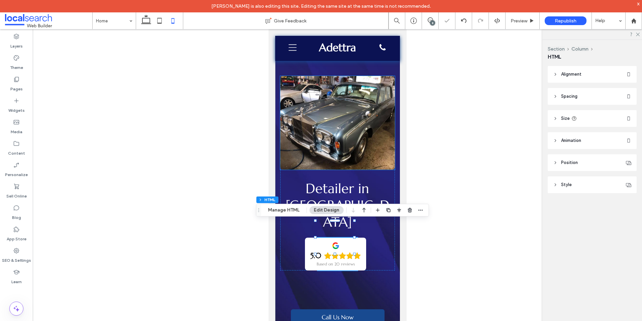
type input "****"
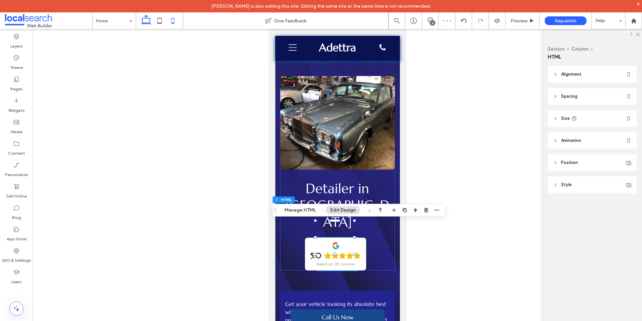
click at [147, 23] on use at bounding box center [146, 19] width 10 height 9
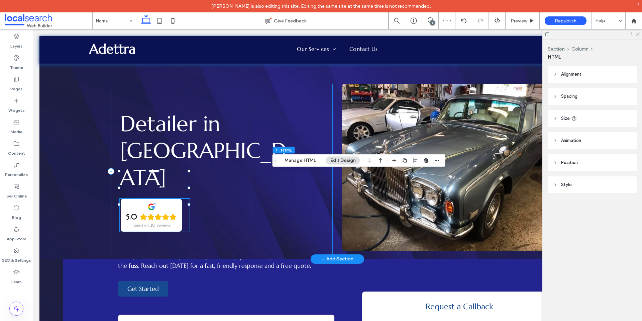
type input "**"
type input "****"
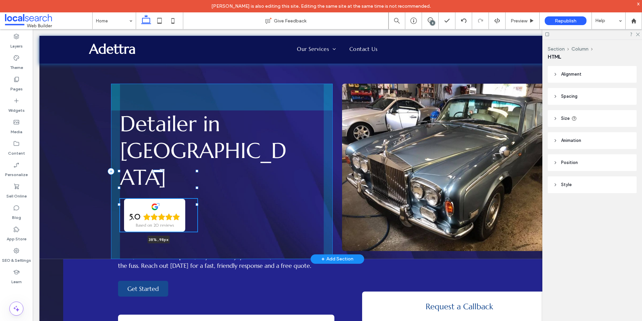
drag, startPoint x: 188, startPoint y: 187, endPoint x: 196, endPoint y: 187, distance: 8.0
click at [196, 187] on div at bounding box center [197, 187] width 3 height 3
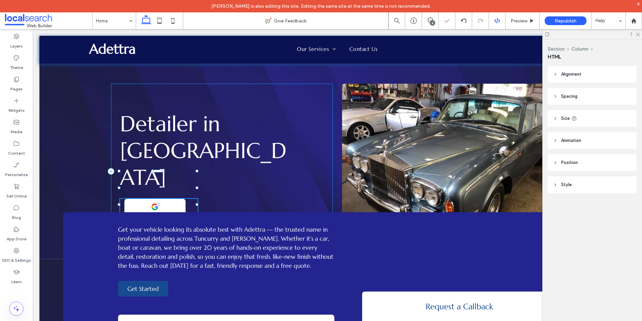
type input "**"
type input "****"
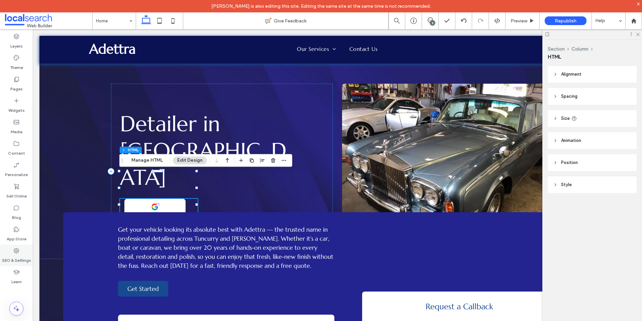
click at [11, 257] on label "SEO & Settings" at bounding box center [16, 258] width 29 height 9
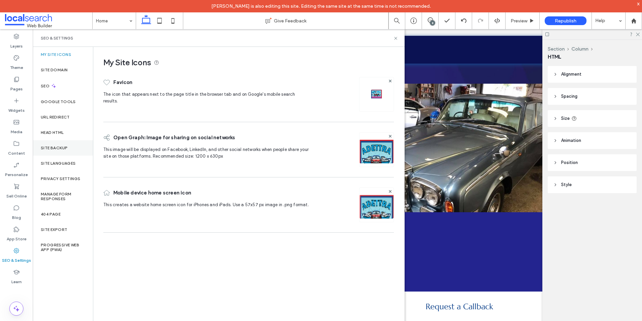
click at [63, 144] on div "Site Backup" at bounding box center [63, 147] width 60 height 15
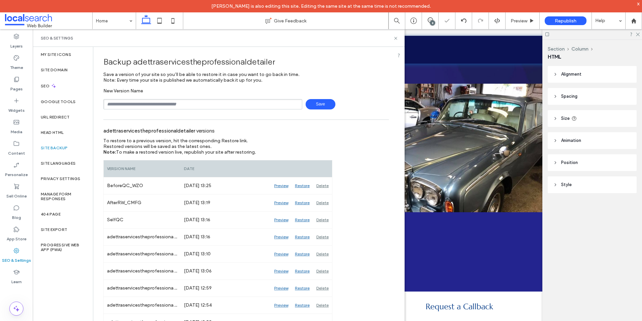
click at [160, 103] on input "text" at bounding box center [202, 104] width 199 height 10
drag, startPoint x: 141, startPoint y: 104, endPoint x: 102, endPoint y: 110, distance: 40.2
drag, startPoint x: 105, startPoint y: 105, endPoint x: 176, endPoint y: 100, distance: 72.0
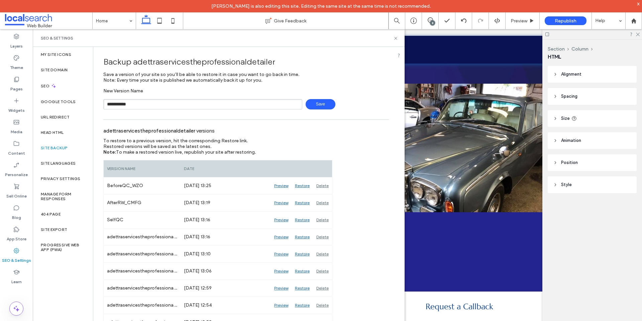
click at [176, 100] on input "**********" at bounding box center [202, 104] width 199 height 10
type input "*"
click at [181, 104] on input "**********" at bounding box center [202, 104] width 199 height 10
drag, startPoint x: 192, startPoint y: 103, endPoint x: 109, endPoint y: 110, distance: 83.5
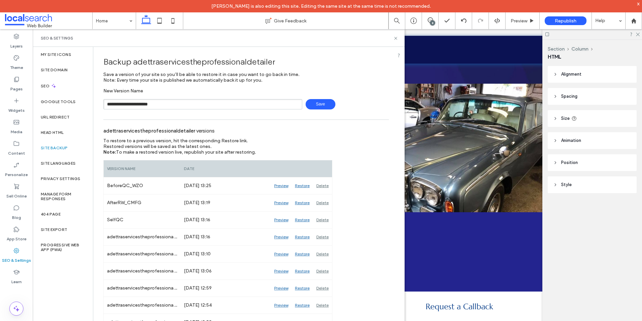
click at [105, 108] on input "**********" at bounding box center [202, 104] width 199 height 10
drag, startPoint x: 184, startPoint y: 106, endPoint x: 90, endPoint y: 108, distance: 94.3
click at [90, 108] on div "**********" at bounding box center [219, 190] width 372 height 286
type input "**********"
click at [322, 106] on span "Save" at bounding box center [320, 104] width 30 height 10
